Goal: Ask a question: Seek information or help from site administrators or community

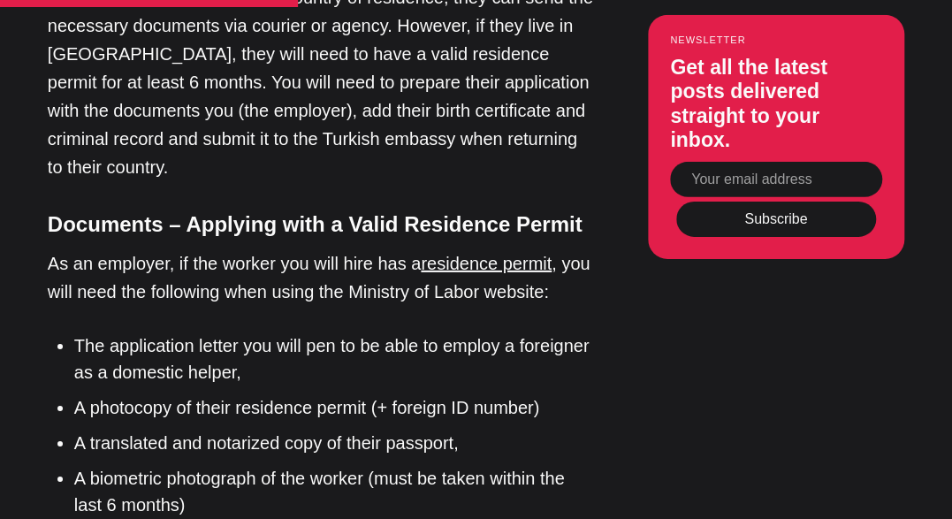
scroll to position [2563, 0]
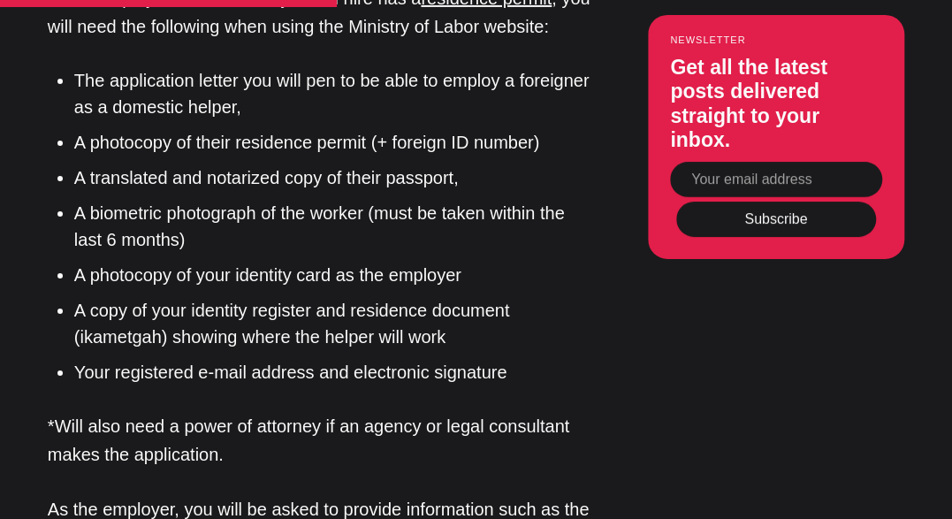
click at [707, 176] on input "Your email address" at bounding box center [776, 180] width 212 height 35
type input "[EMAIL_ADDRESS][DOMAIN_NAME]"
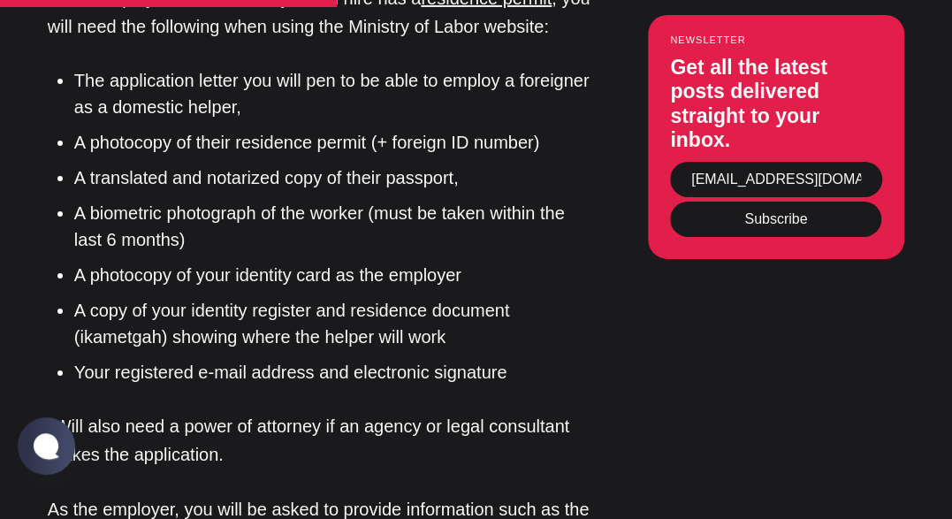
click at [762, 230] on button "Subscribe" at bounding box center [776, 218] width 200 height 35
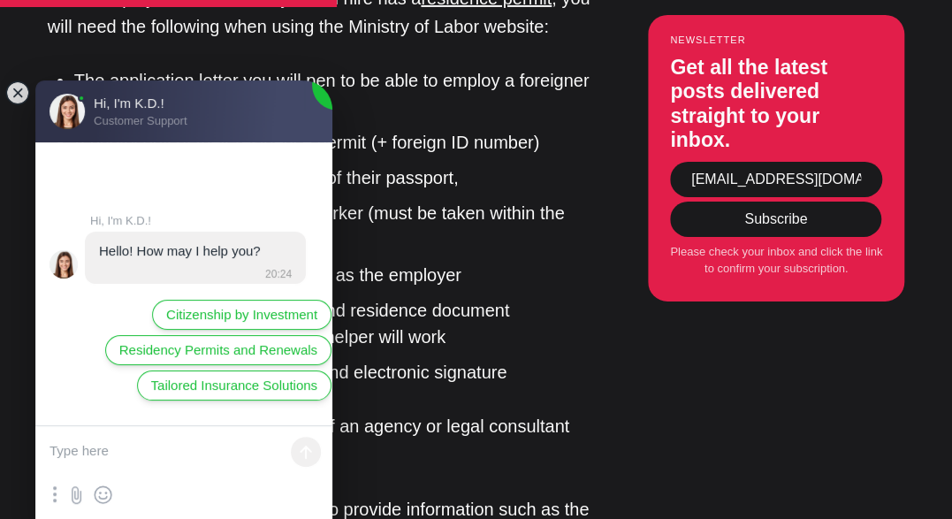
scroll to position [0, 0]
click at [145, 444] on textarea at bounding box center [183, 452] width 297 height 53
type textarea "i"
type textarea "I"
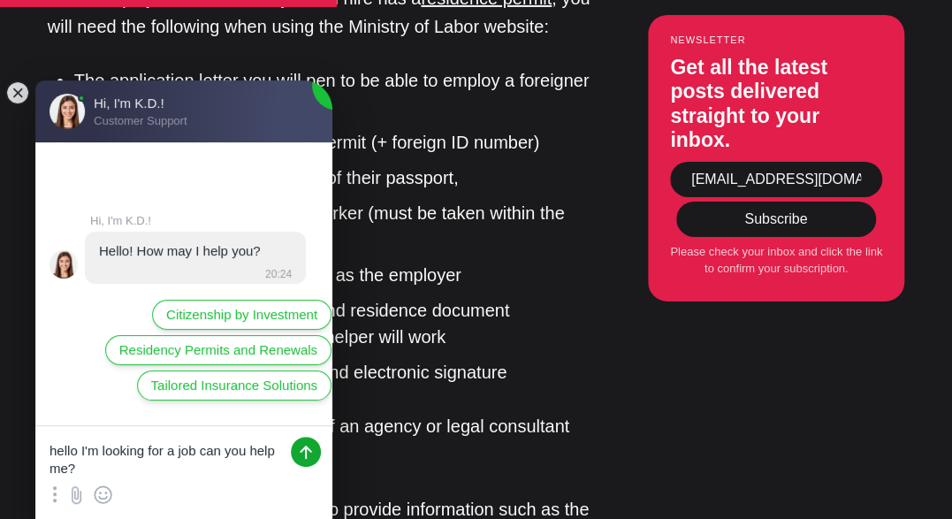
type textarea "hello I'm looking for a job can you help me?"
click at [304, 456] on jdiv at bounding box center [306, 452] width 30 height 30
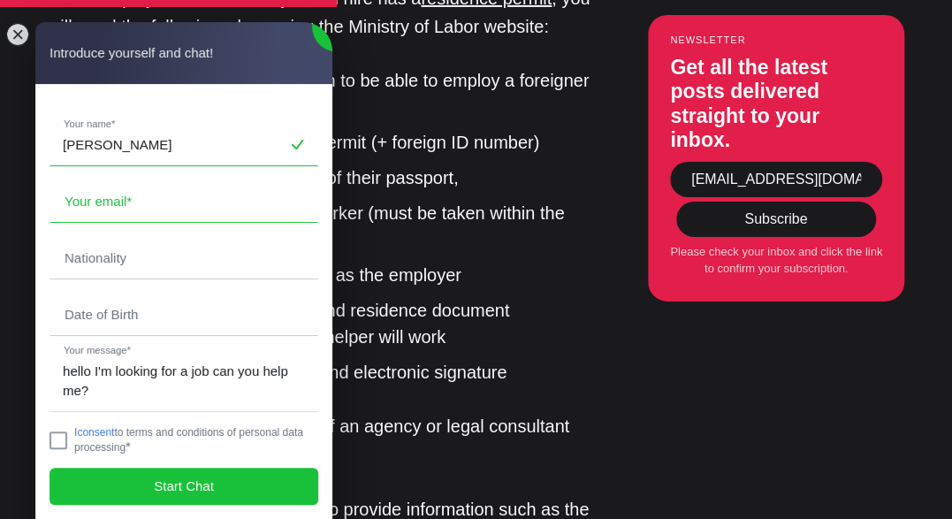
type input "[PERSON_NAME]"
click at [154, 193] on input "email" at bounding box center [183, 201] width 267 height 41
type input "[EMAIL_ADDRESS][DOMAIN_NAME]"
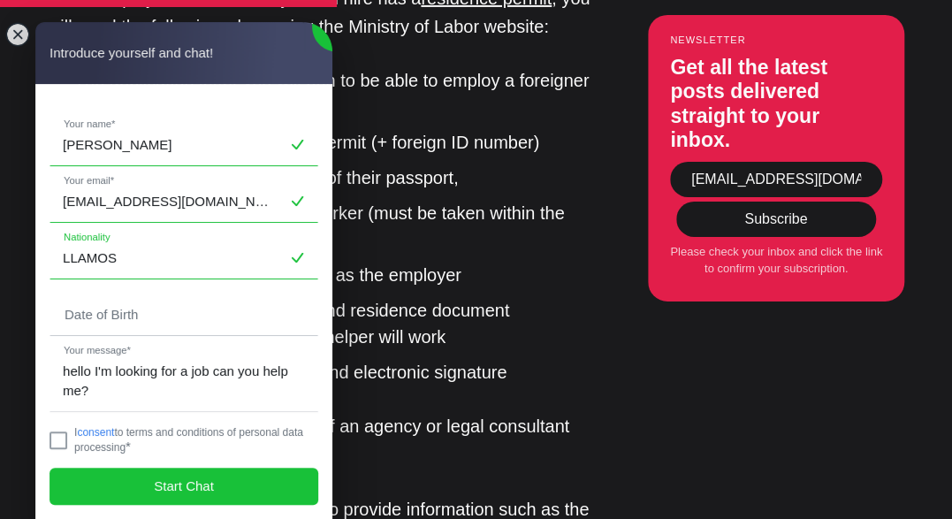
click at [193, 254] on input "LLAMOS" at bounding box center [183, 258] width 267 height 41
type input "L"
type input "[DEMOGRAPHIC_DATA]"
click at [201, 302] on input "tel" at bounding box center [183, 314] width 267 height 41
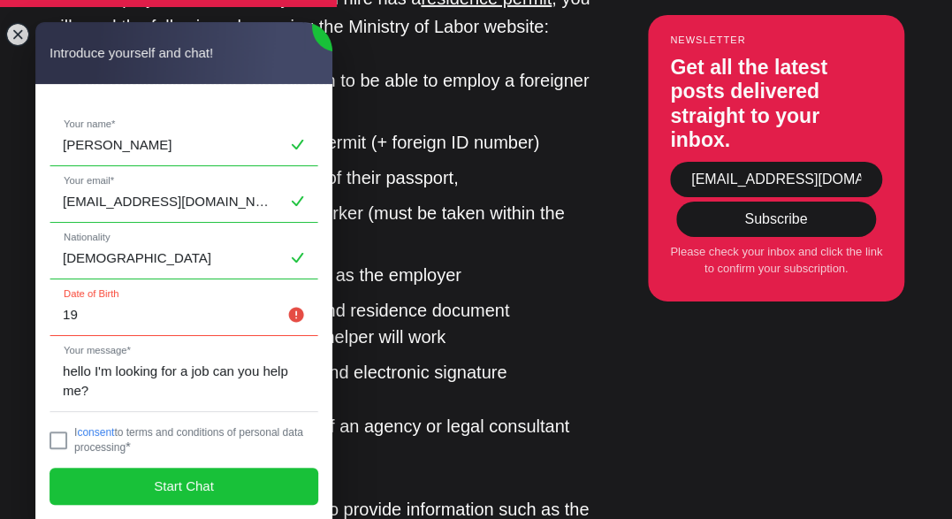
type input "1"
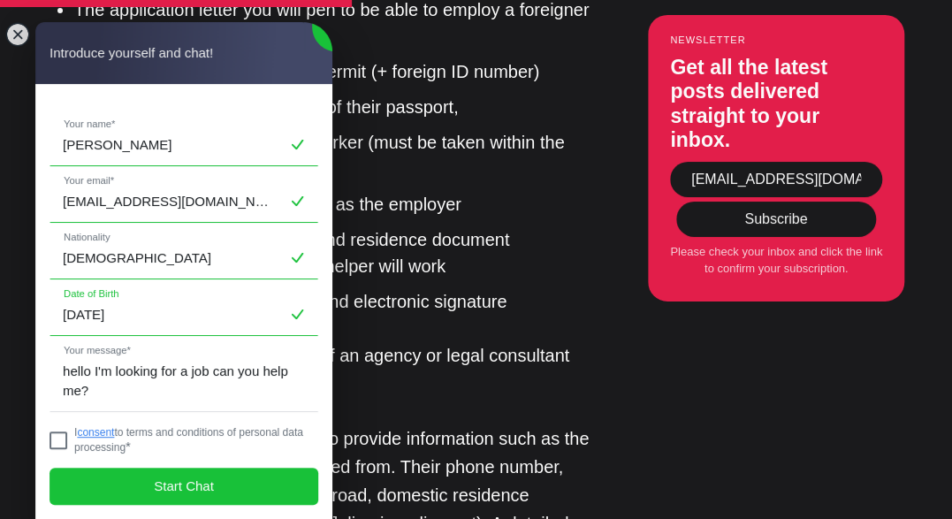
scroll to position [2739, 0]
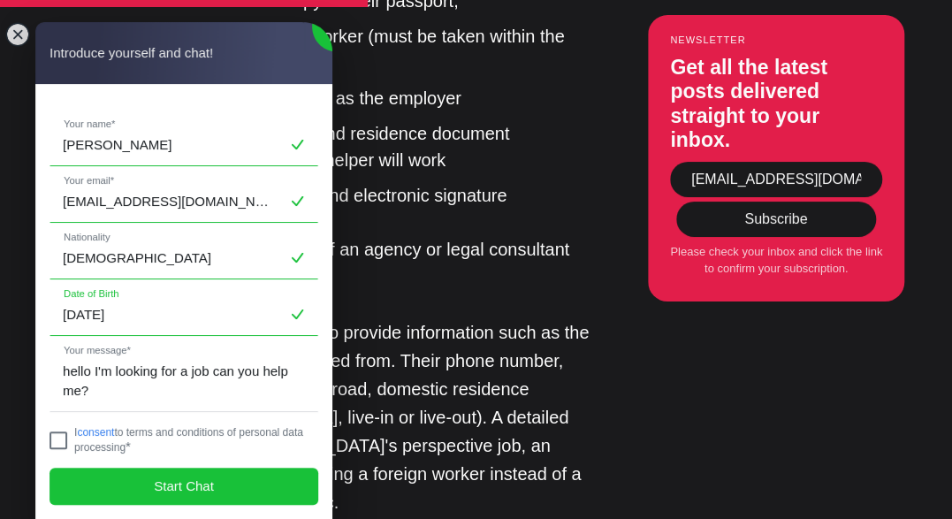
type input "[DATE]"
click at [62, 439] on jdiv at bounding box center [58, 440] width 18 height 18
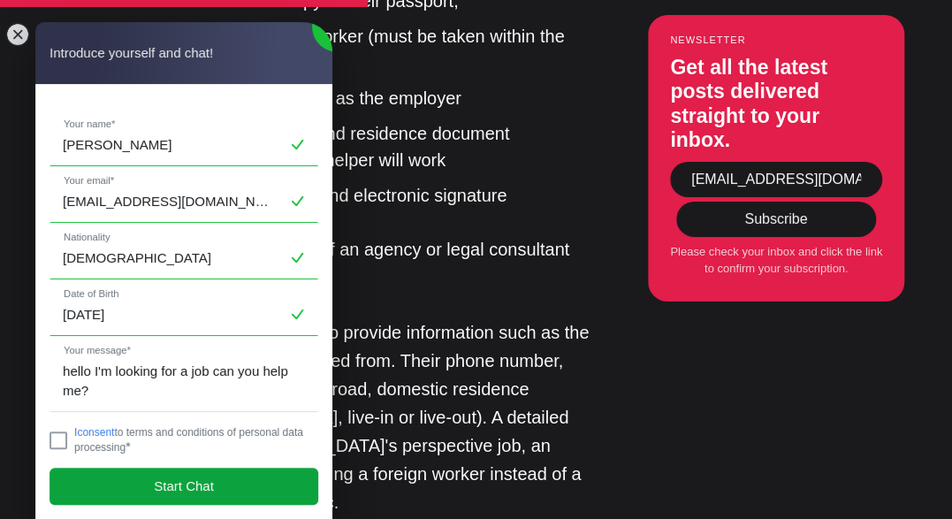
click at [108, 486] on jdiv "Start Chat" at bounding box center [183, 485] width 269 height 37
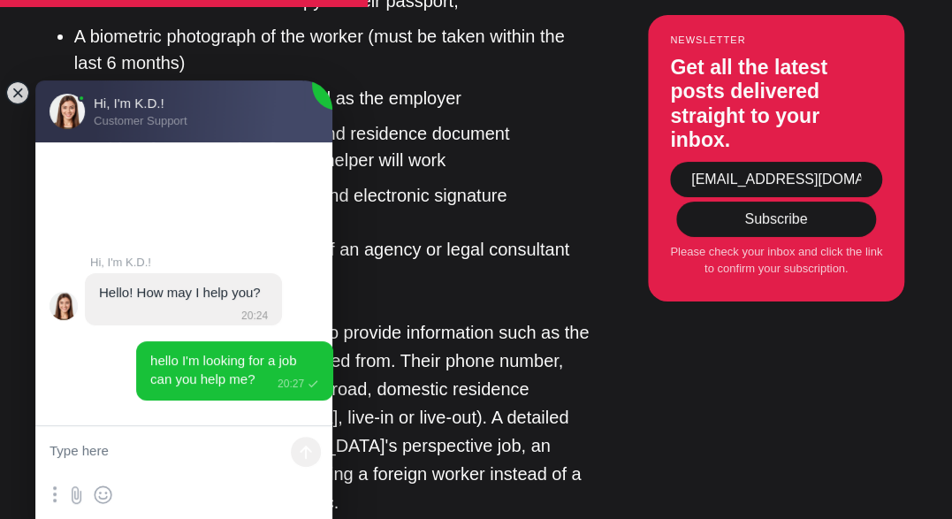
click at [78, 452] on textarea at bounding box center [183, 452] width 297 height 53
type textarea "i"
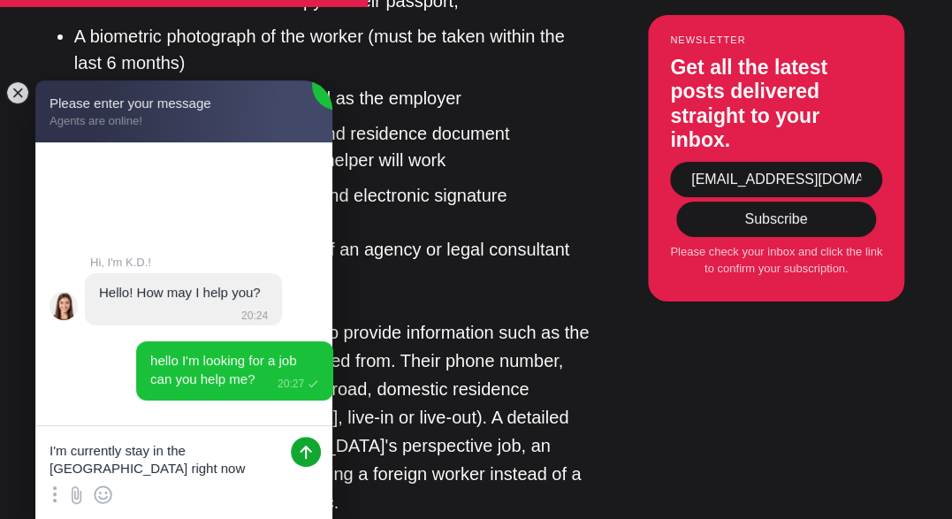
type textarea "I'm currently stay in the [GEOGRAPHIC_DATA] right now"
click at [311, 453] on jdiv at bounding box center [306, 452] width 30 height 30
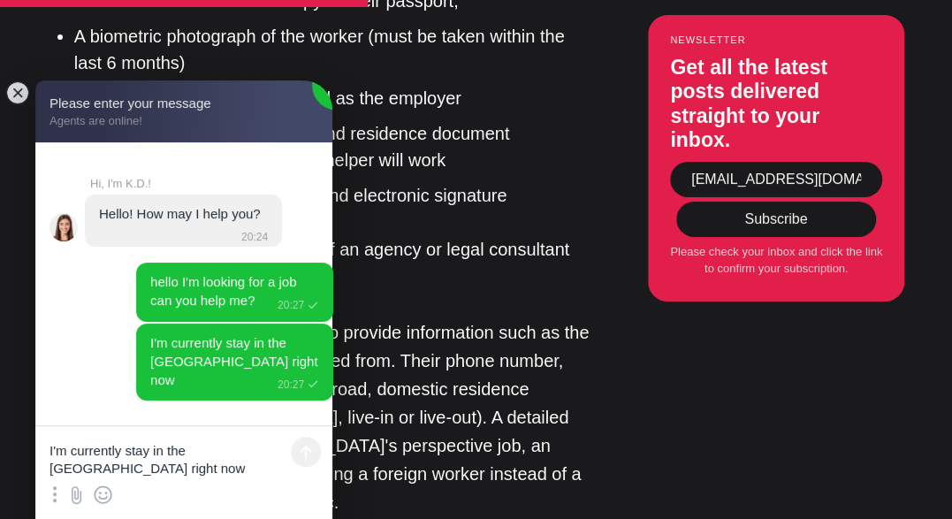
click at [122, 452] on textarea "I'm currently stay in the [GEOGRAPHIC_DATA] right now" at bounding box center [183, 452] width 297 height 53
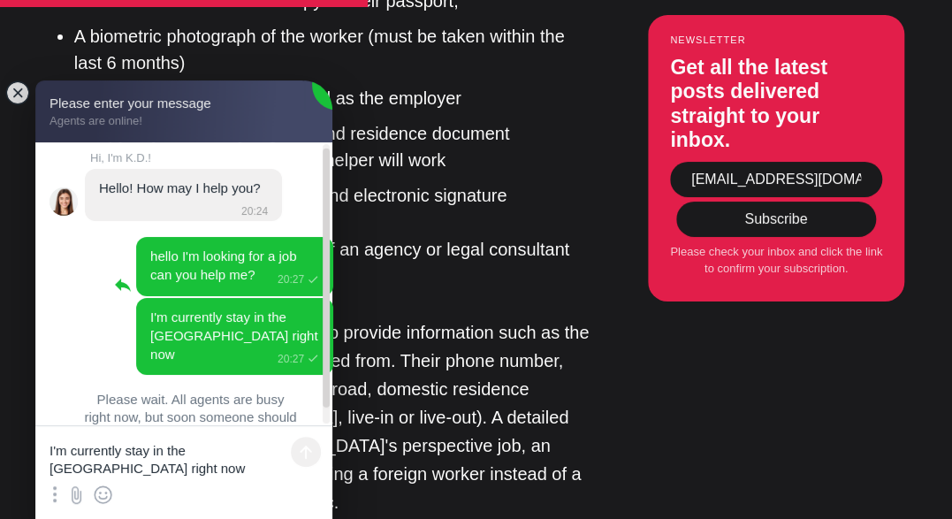
scroll to position [23, 0]
